Goal: Task Accomplishment & Management: Manage account settings

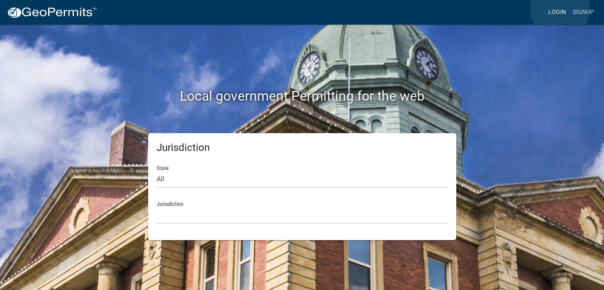
click at [560, 9] on link "Login" at bounding box center [557, 12] width 24 height 16
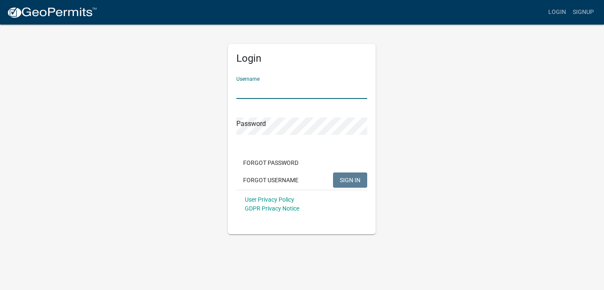
click at [297, 90] on input "Username" at bounding box center [302, 90] width 131 height 17
type input "dcellitti"
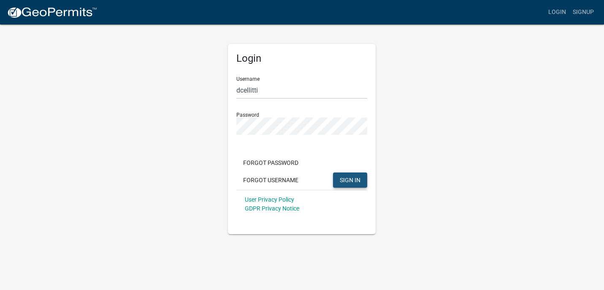
click at [341, 178] on span "SIGN IN" at bounding box center [350, 179] width 21 height 7
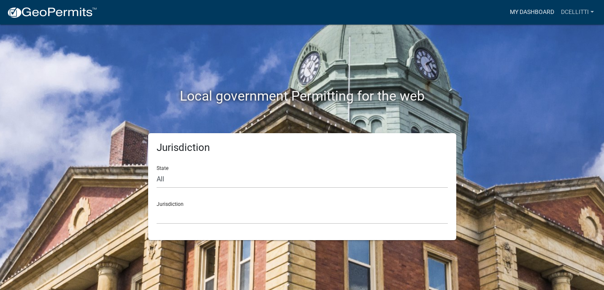
click at [539, 13] on link "My Dashboard" at bounding box center [532, 12] width 51 height 16
